Goal: Task Accomplishment & Management: Complete application form

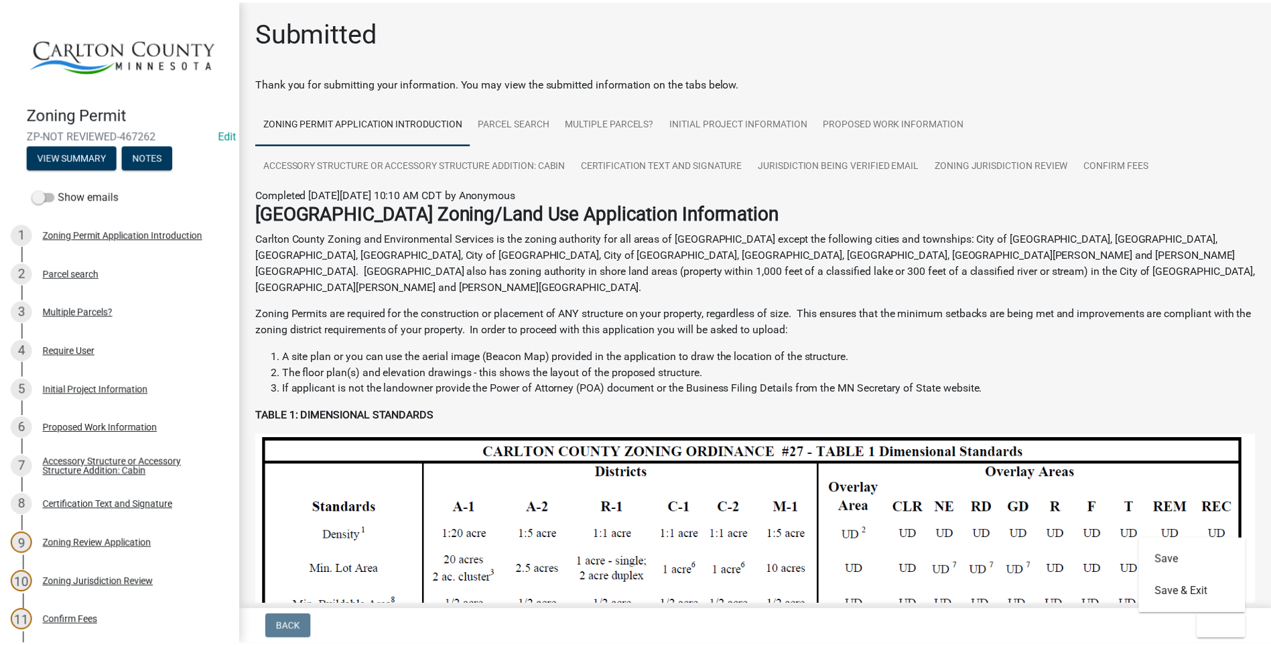
scroll to position [201, 0]
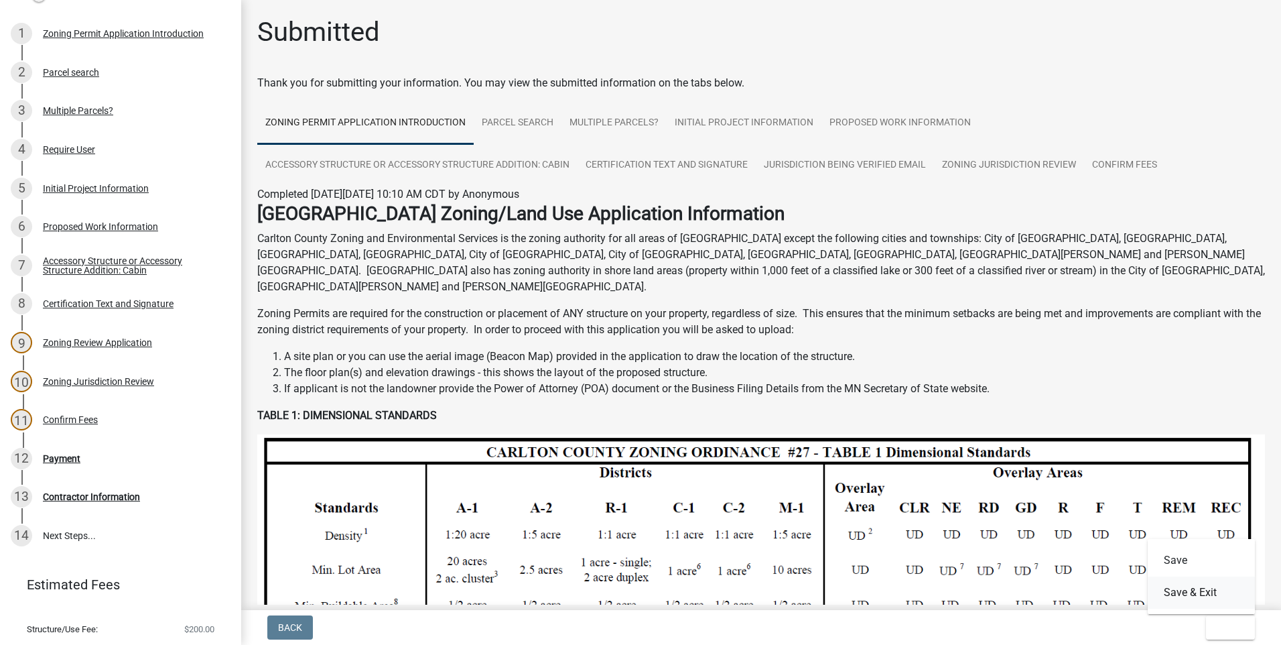
click at [1218, 591] on button "Save & Exit" at bounding box center [1201, 592] width 107 height 32
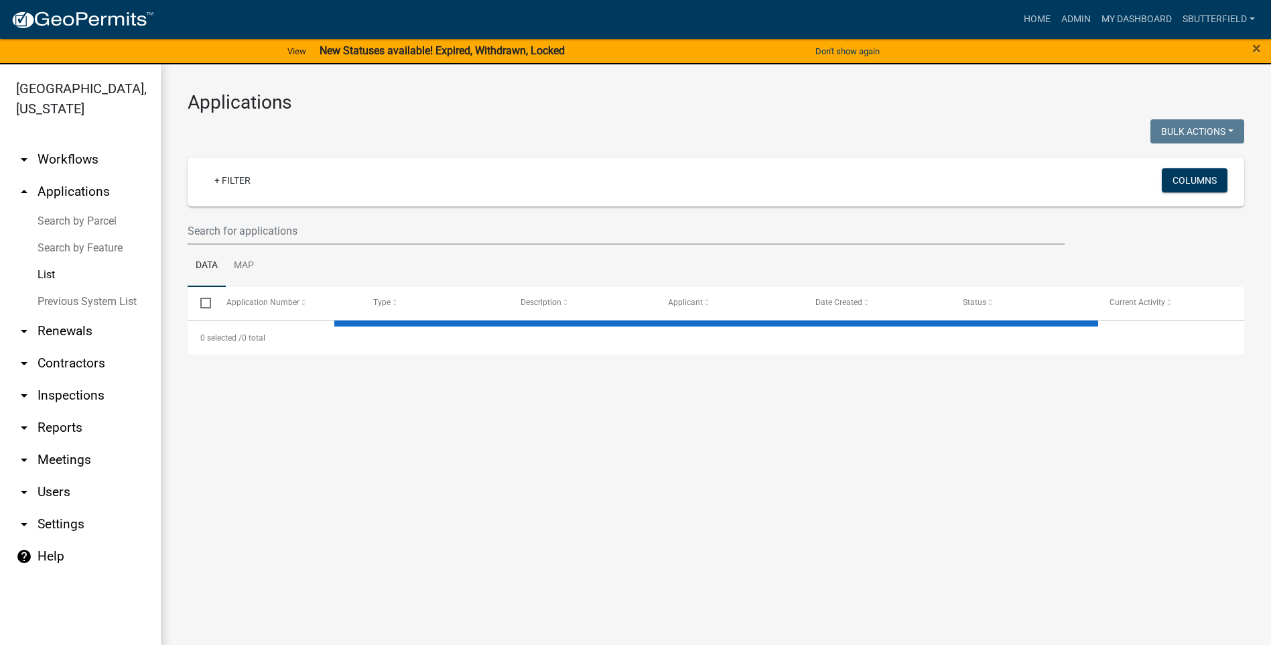
select select "1: 25"
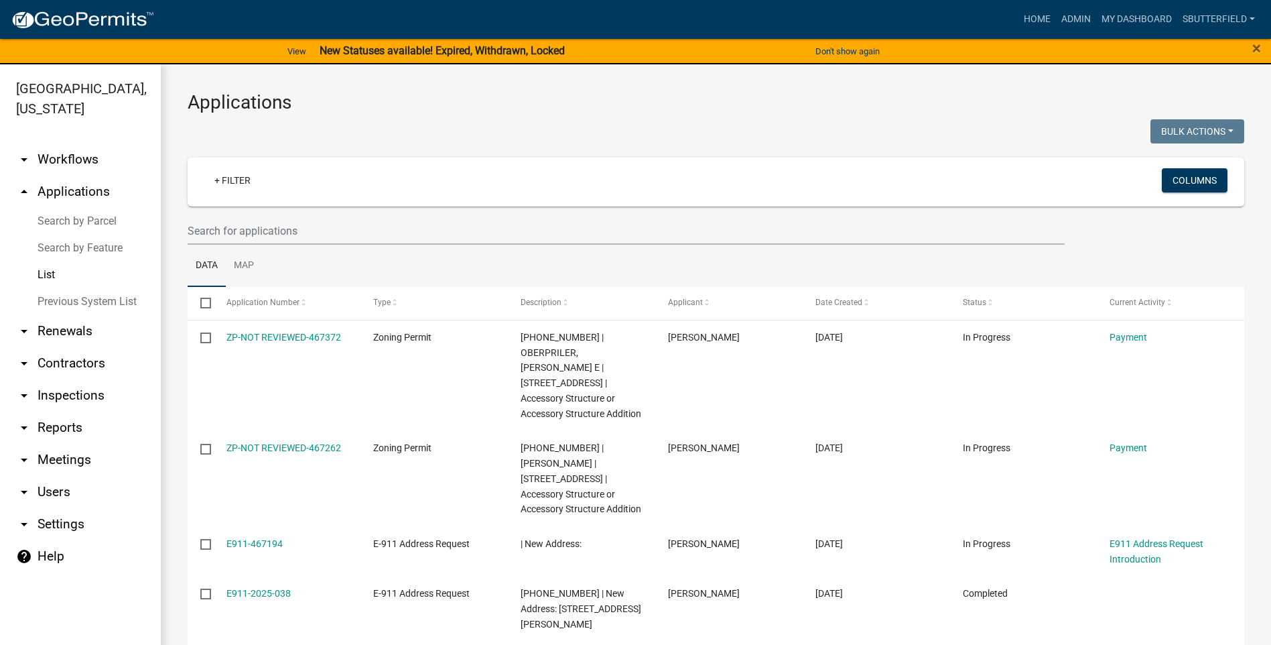
click at [47, 267] on link "List" at bounding box center [80, 274] width 161 height 27
click at [52, 277] on link "List" at bounding box center [80, 274] width 161 height 27
click at [252, 227] on input "text" at bounding box center [626, 230] width 877 height 27
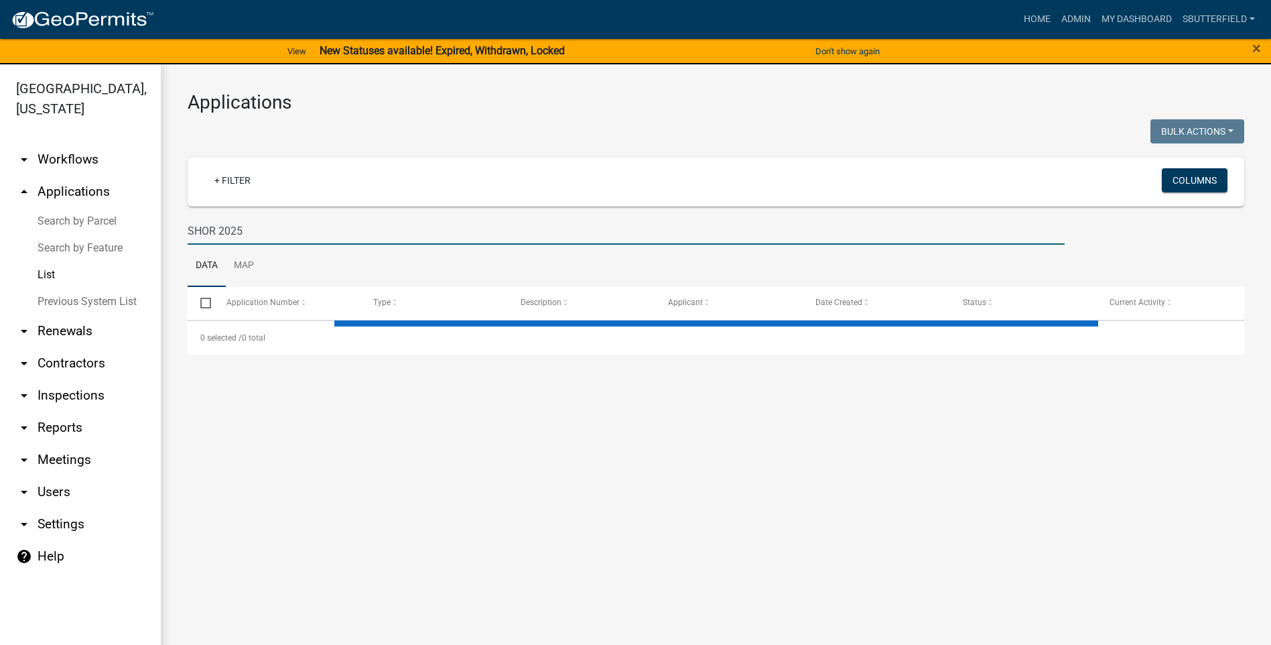
drag, startPoint x: 255, startPoint y: 226, endPoint x: 169, endPoint y: 227, distance: 86.4
click at [169, 227] on div "Applications Bulk Actions Void Expire Lock Withdraw + Filter Columns SHOR 2025 …" at bounding box center [716, 222] width 1110 height 317
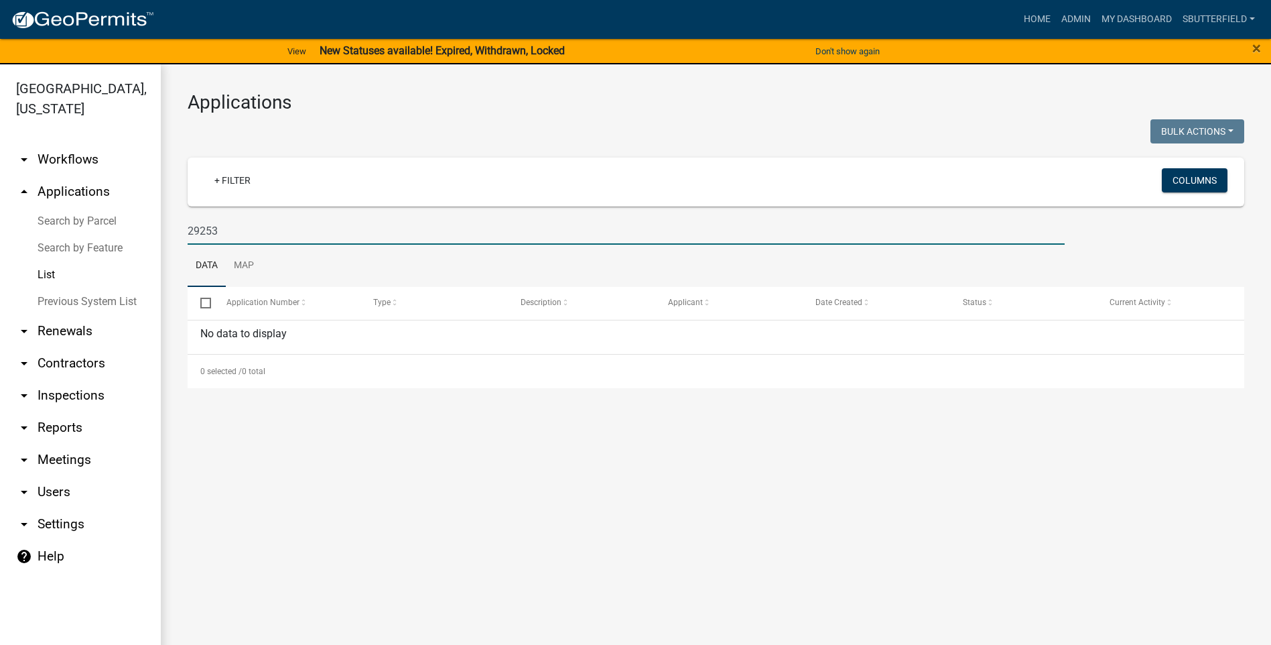
drag, startPoint x: 233, startPoint y: 235, endPoint x: 173, endPoint y: 236, distance: 59.7
click at [173, 236] on div "Applications Bulk Actions Void Expire Lock Withdraw + Filter Columns 29253 Data…" at bounding box center [716, 239] width 1110 height 350
type input "2025"
select select "1: 25"
drag, startPoint x: 233, startPoint y: 228, endPoint x: 175, endPoint y: 220, distance: 58.3
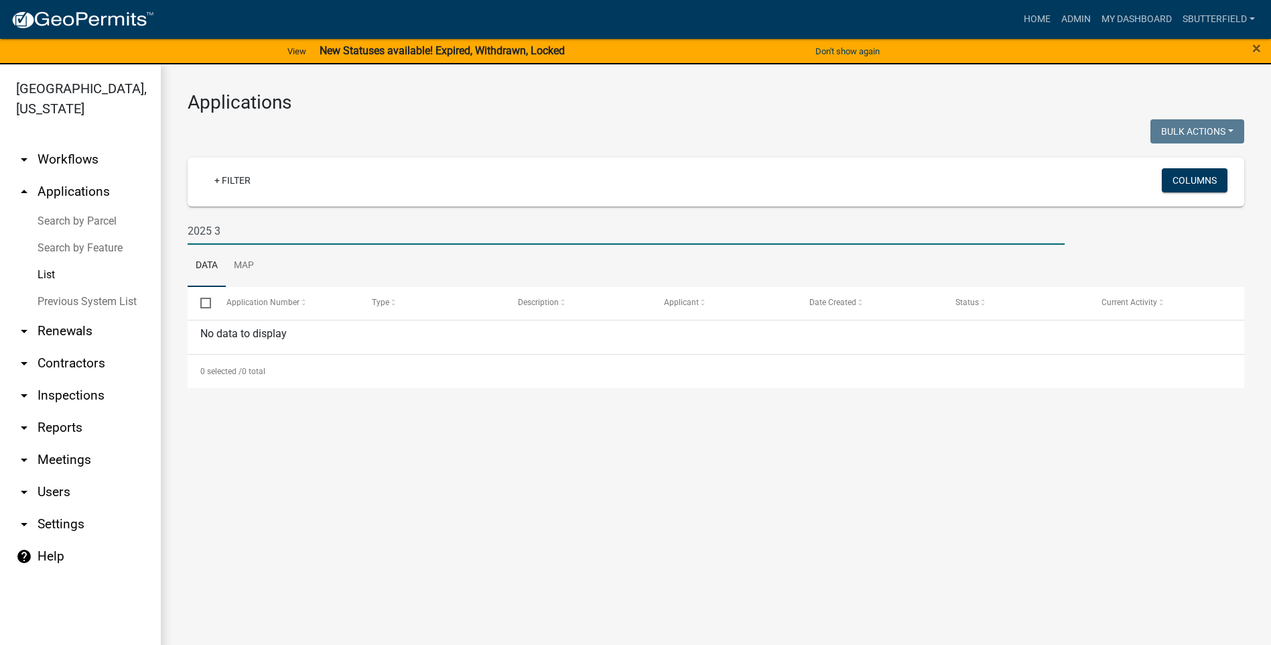
click at [175, 220] on div "Applications Bulk Actions Void Expire Lock Withdraw + Filter Columns 2025 3 Dat…" at bounding box center [716, 239] width 1110 height 350
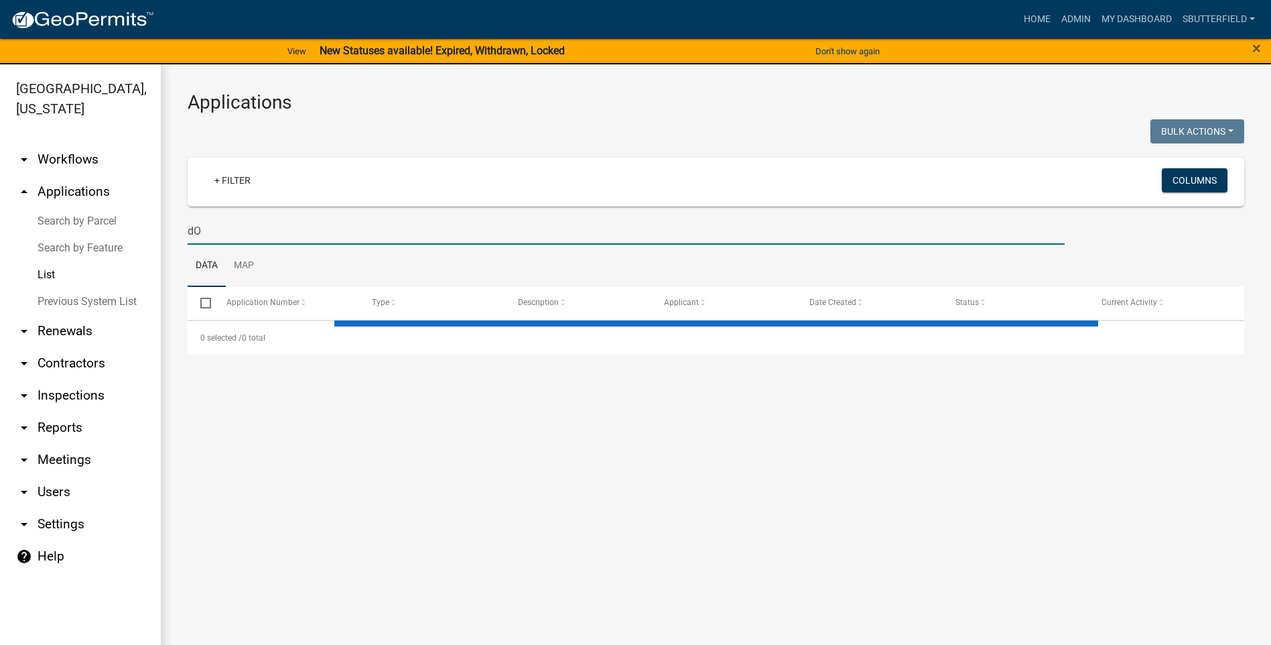
type input "d"
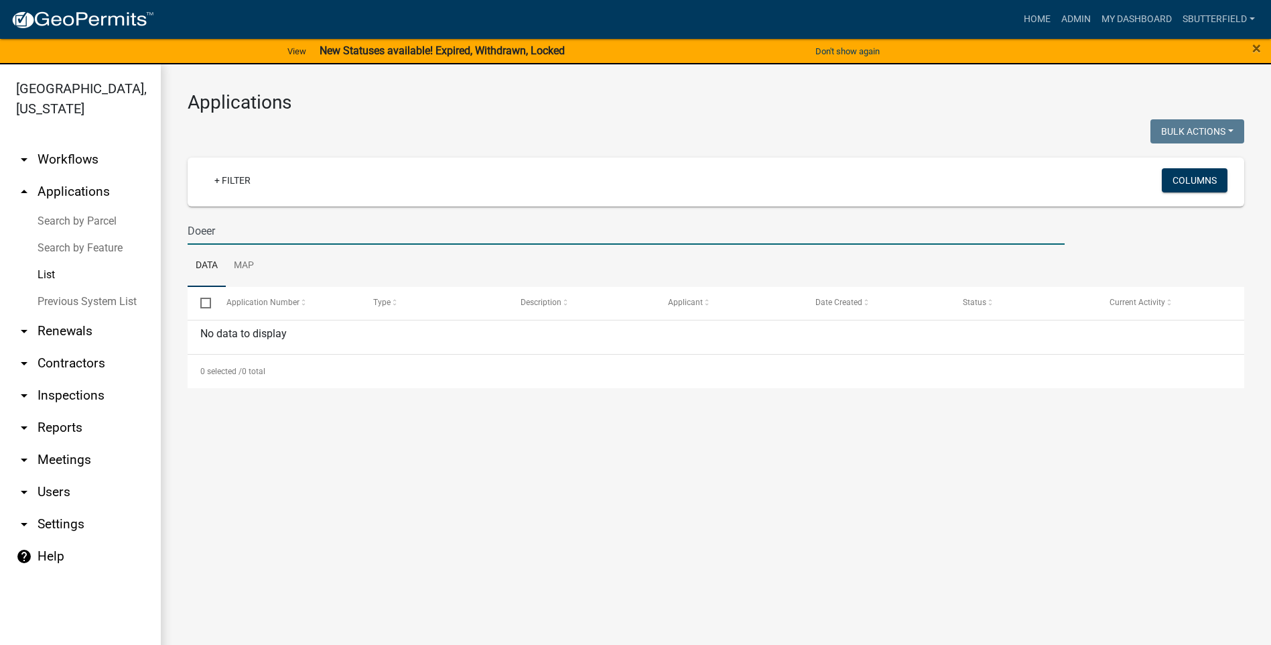
click at [231, 220] on input "Doeer" at bounding box center [626, 230] width 877 height 27
type input "Do"
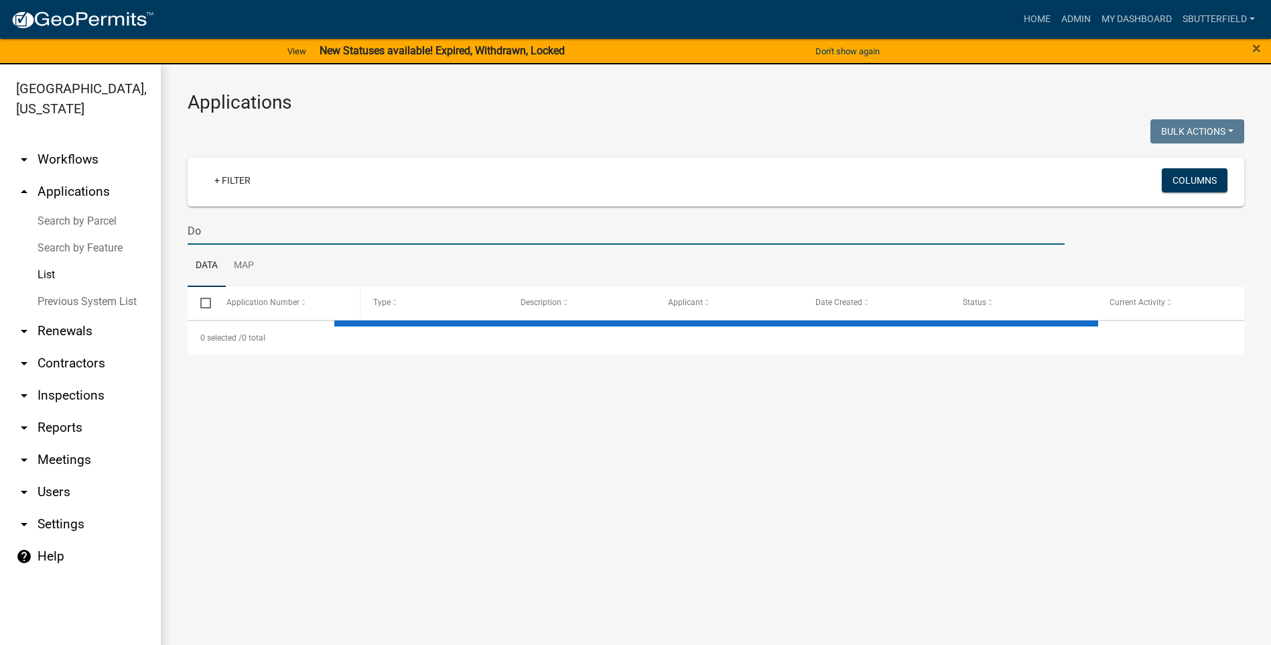
select select "1: 25"
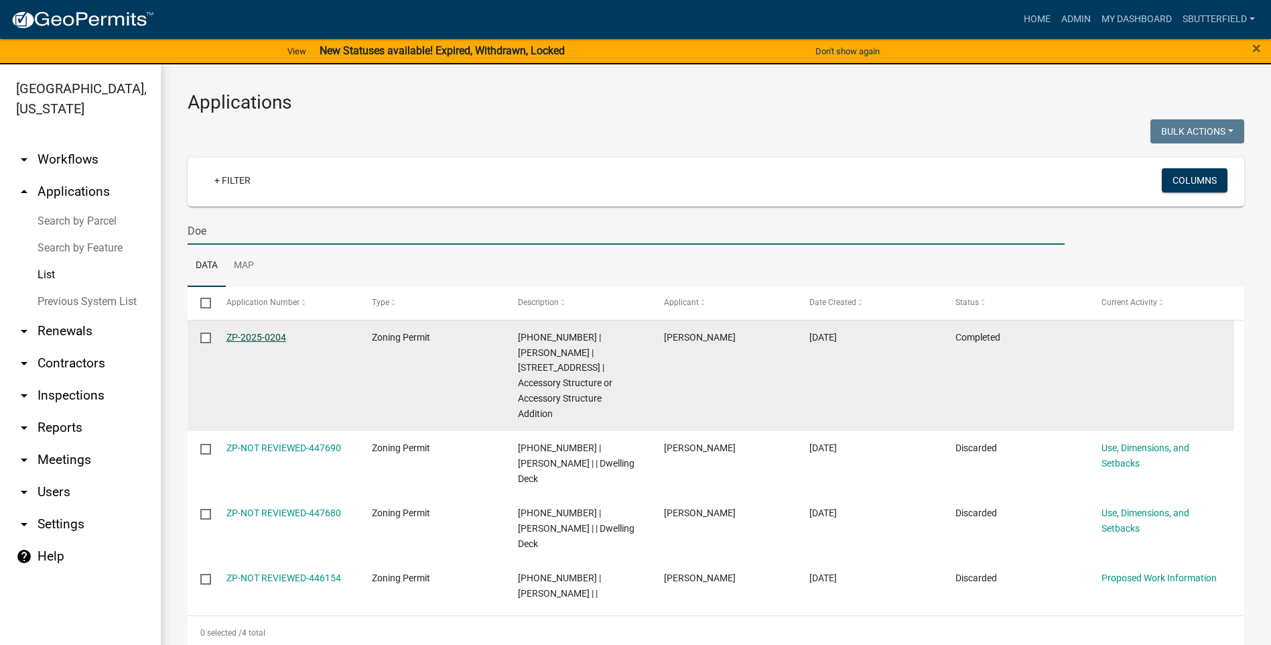
type input "Doe"
click at [259, 337] on link "ZP-2025-0204" at bounding box center [256, 337] width 60 height 11
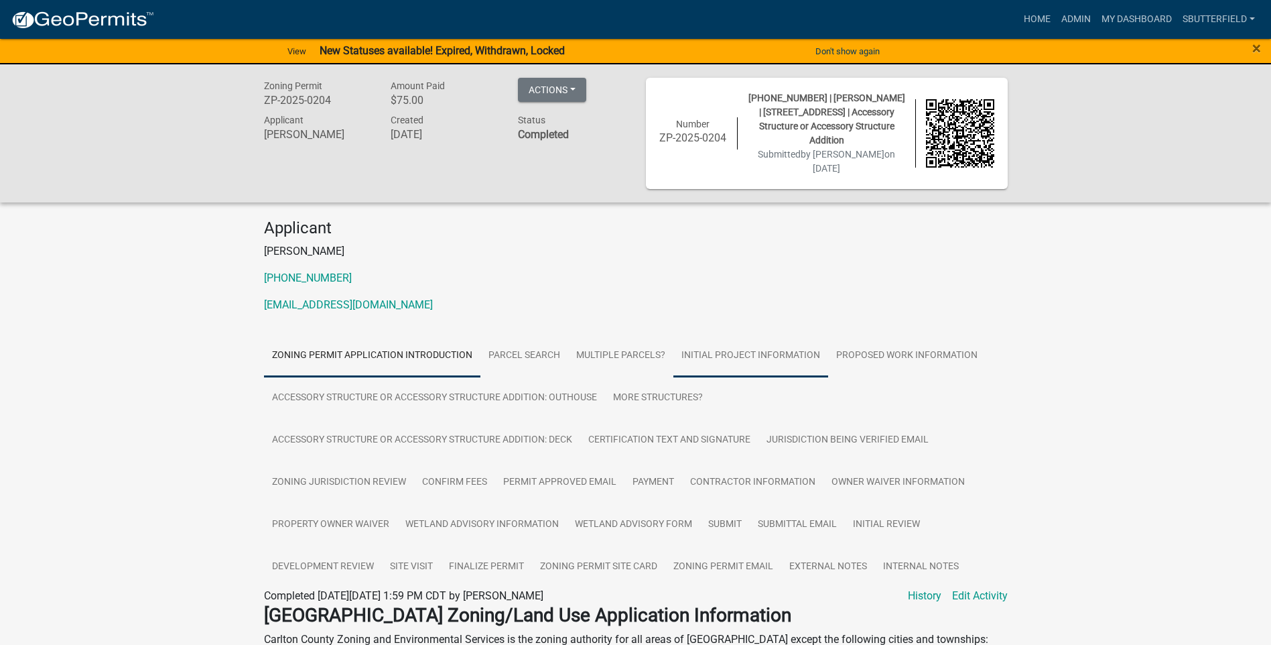
click at [776, 350] on link "Initial Project Information" at bounding box center [750, 355] width 155 height 43
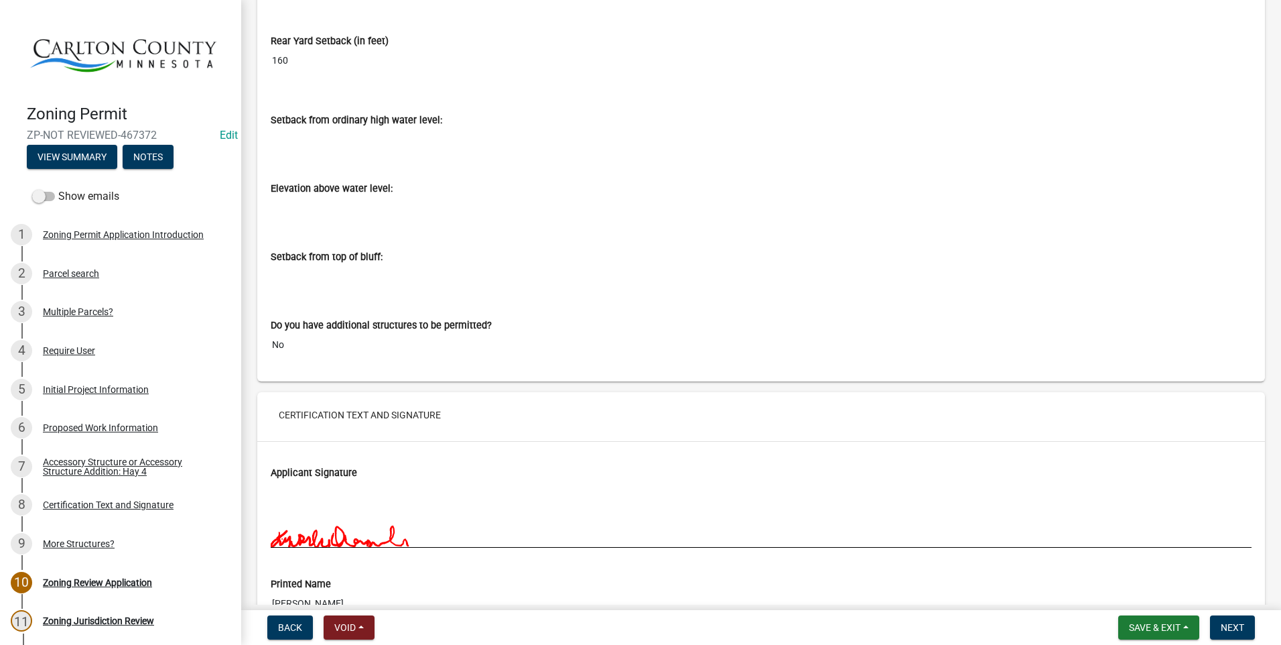
scroll to position [9936, 0]
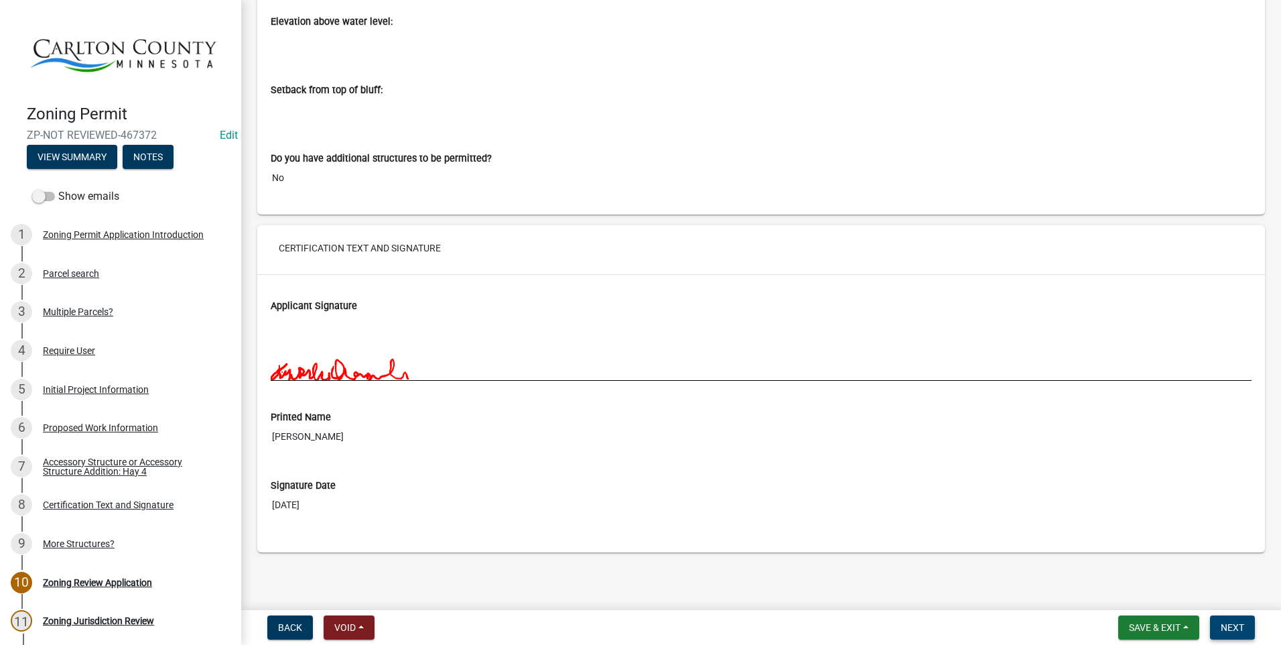
drag, startPoint x: 1230, startPoint y: 624, endPoint x: 1215, endPoint y: 614, distance: 18.4
click at [1226, 622] on span "Next" at bounding box center [1232, 627] width 23 height 11
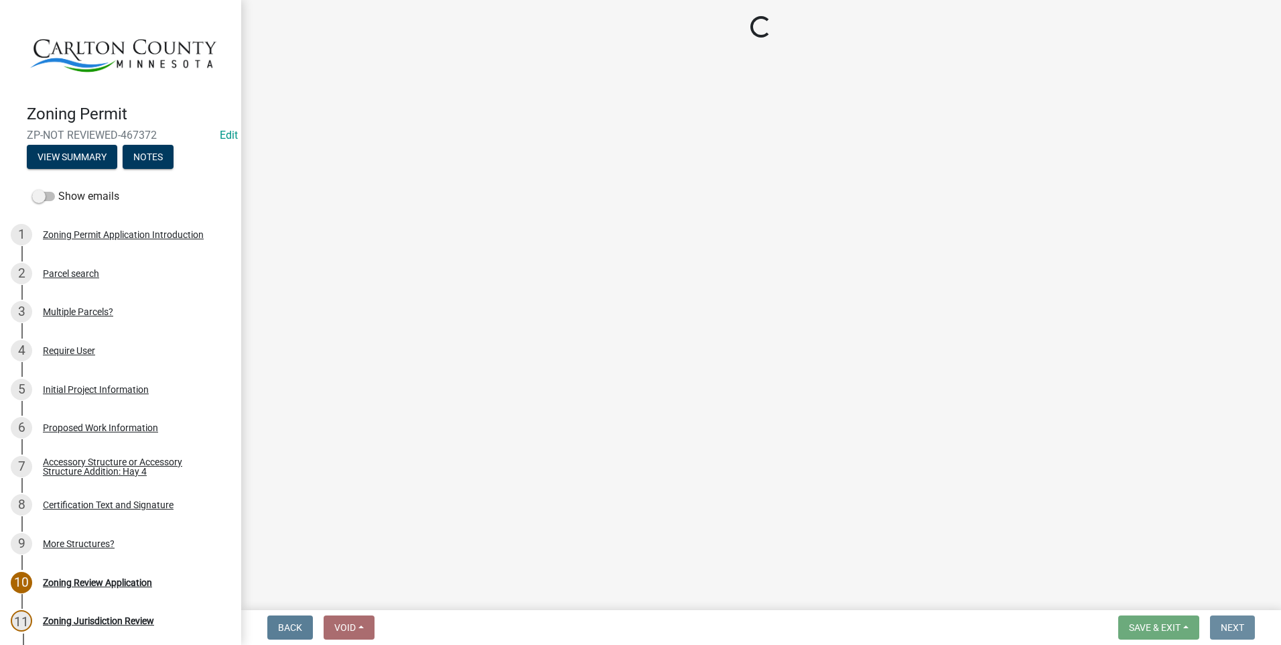
scroll to position [0, 0]
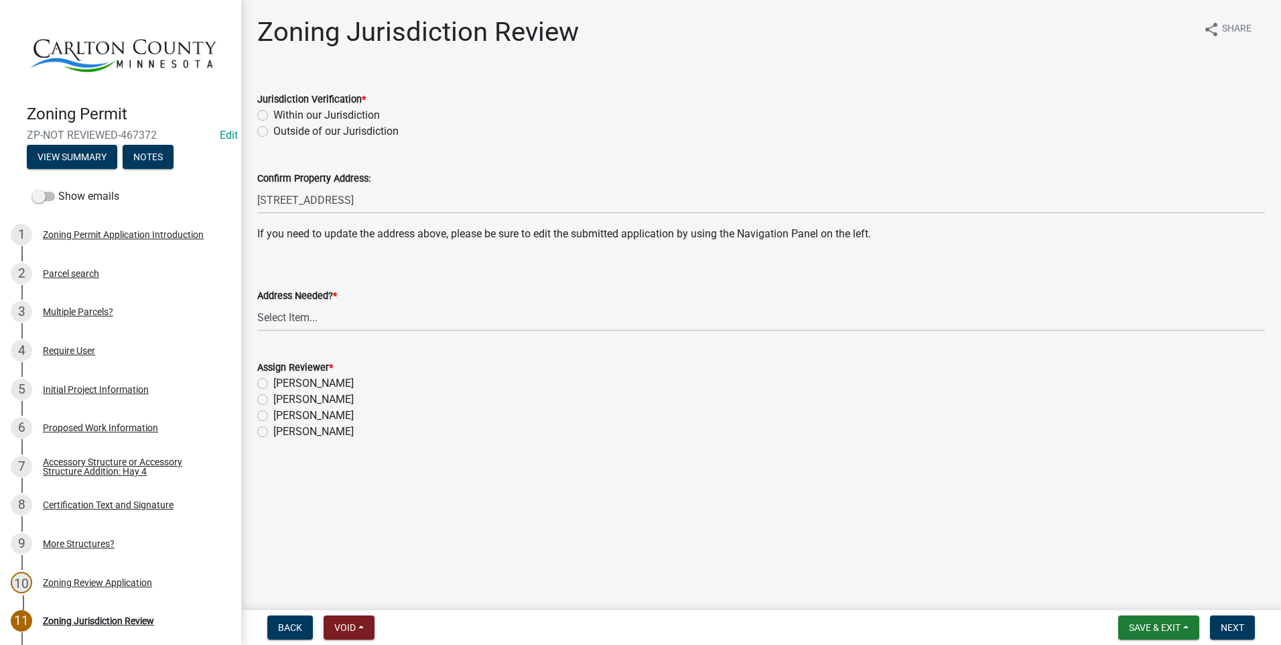
click at [273, 113] on label "Within our Jurisdiction" at bounding box center [326, 115] width 107 height 16
click at [273, 113] on input "Within our Jurisdiction" at bounding box center [277, 111] width 9 height 9
radio input "true"
click at [288, 310] on select "Select Item... Yes No" at bounding box center [761, 317] width 1008 height 27
click at [257, 304] on select "Select Item... Yes No" at bounding box center [761, 317] width 1008 height 27
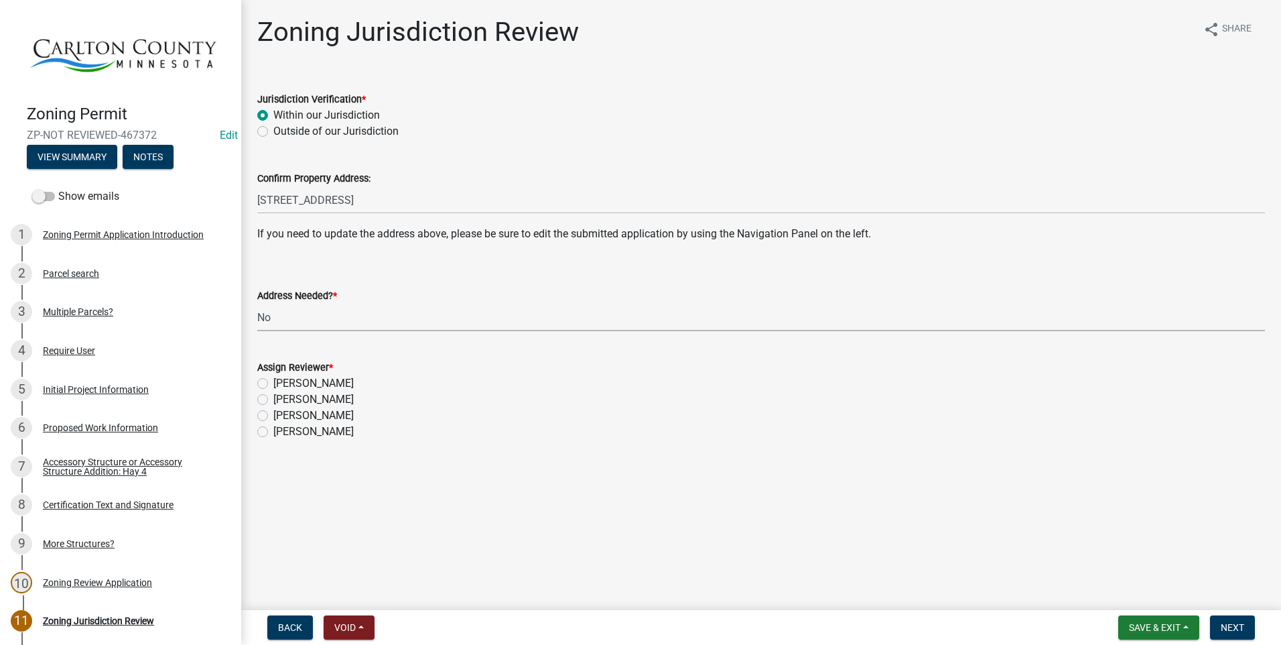
select select "aade736b-b8ba-42e5-ae4c-e00a265c1909"
click at [273, 396] on label "[PERSON_NAME]" at bounding box center [313, 399] width 80 height 16
click at [273, 396] on input "[PERSON_NAME]" at bounding box center [277, 395] width 9 height 9
radio input "true"
click at [1239, 624] on span "Next" at bounding box center [1232, 627] width 23 height 11
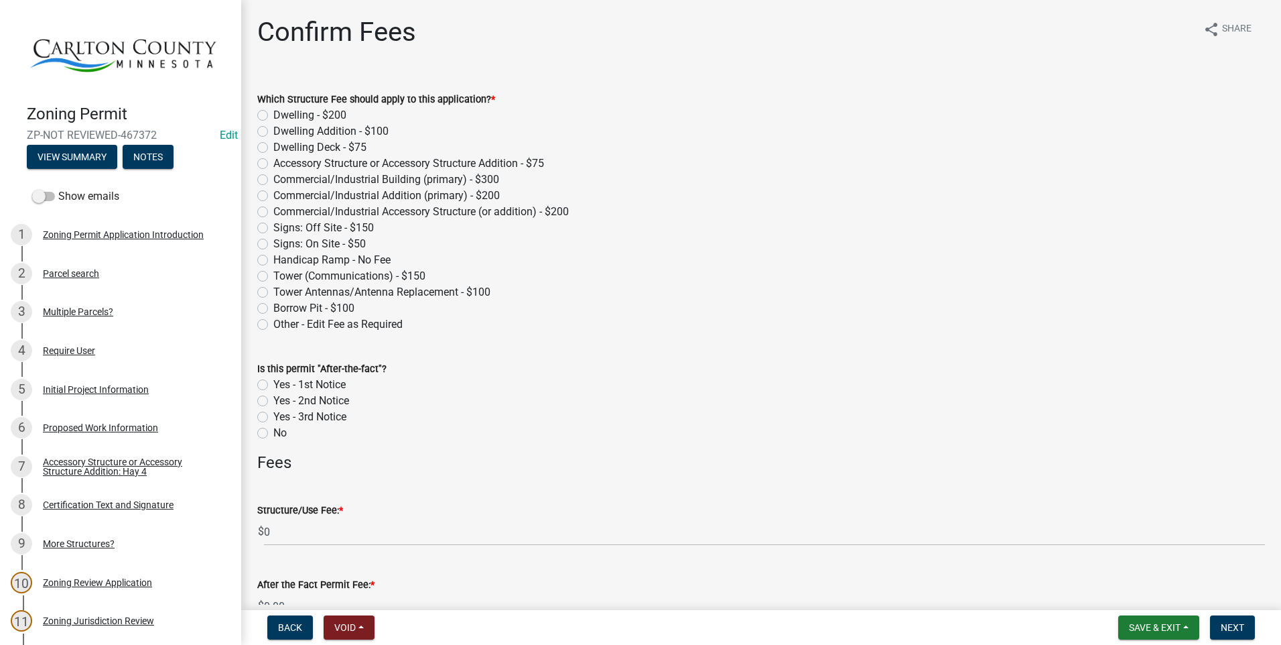
click at [273, 161] on label "Accessory Structure or Accessory Structure Addition - $75" at bounding box center [408, 163] width 271 height 16
click at [273, 161] on input "Accessory Structure or Accessory Structure Addition - $75" at bounding box center [277, 159] width 9 height 9
radio input "true"
click at [1236, 628] on span "Next" at bounding box center [1232, 627] width 23 height 11
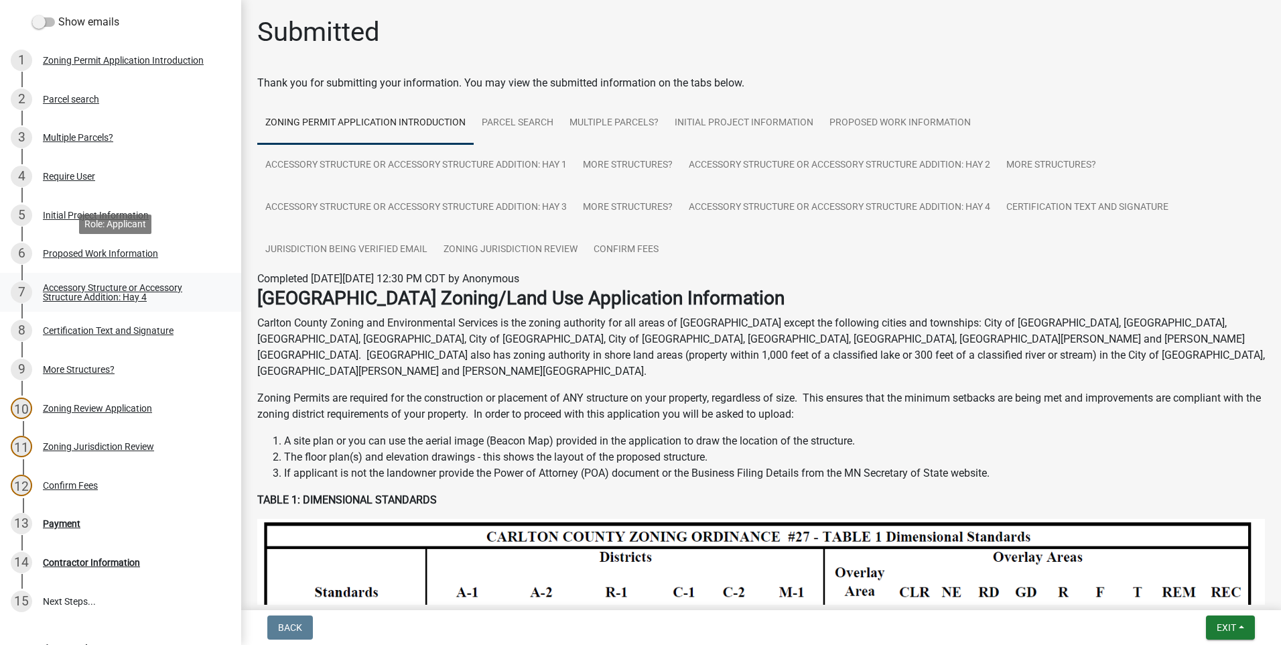
scroll to position [201, 0]
